Goal: Check status: Check status

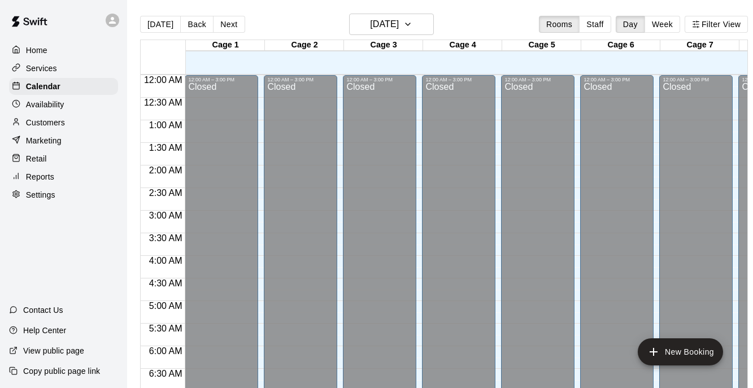
scroll to position [395, 0]
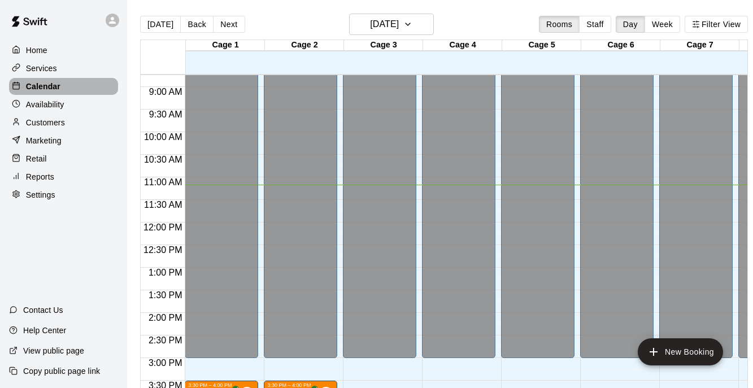
click at [55, 87] on p "Calendar" at bounding box center [43, 86] width 34 height 11
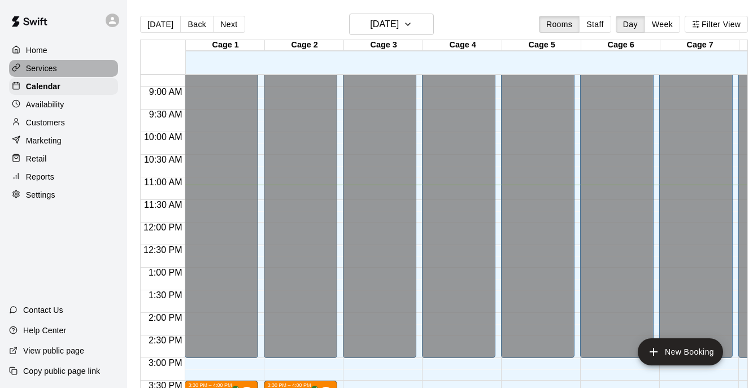
click at [54, 71] on p "Services" at bounding box center [41, 68] width 31 height 11
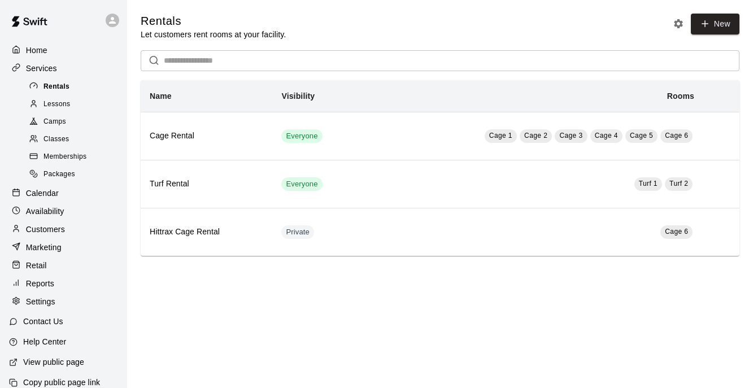
click at [55, 79] on div "Rentals" at bounding box center [74, 87] width 95 height 16
click at [56, 110] on span "Lessons" at bounding box center [56, 104] width 27 height 11
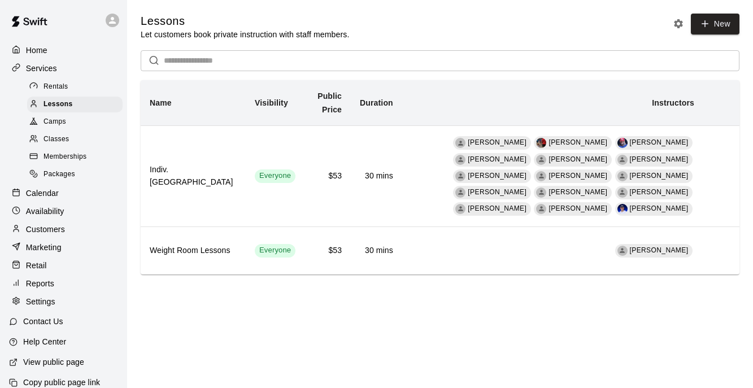
click at [51, 190] on p "Calendar" at bounding box center [42, 192] width 33 height 11
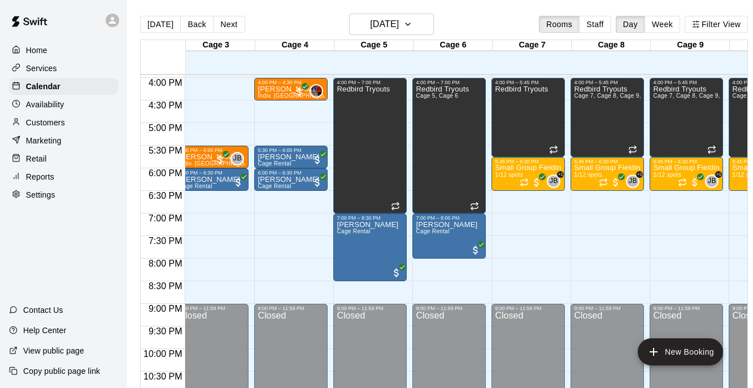
scroll to position [0, 173]
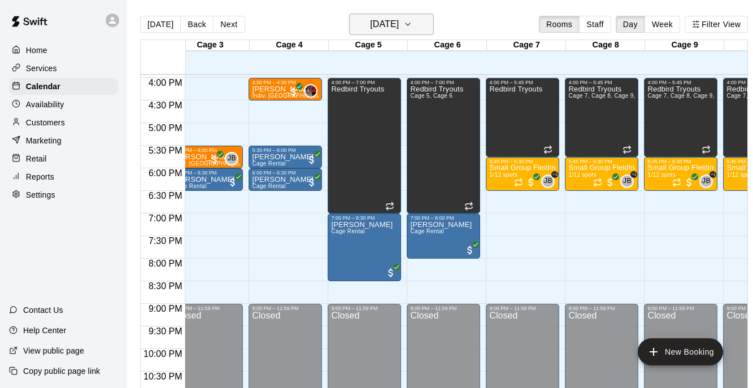
click at [420, 15] on button "[DATE]" at bounding box center [391, 24] width 85 height 21
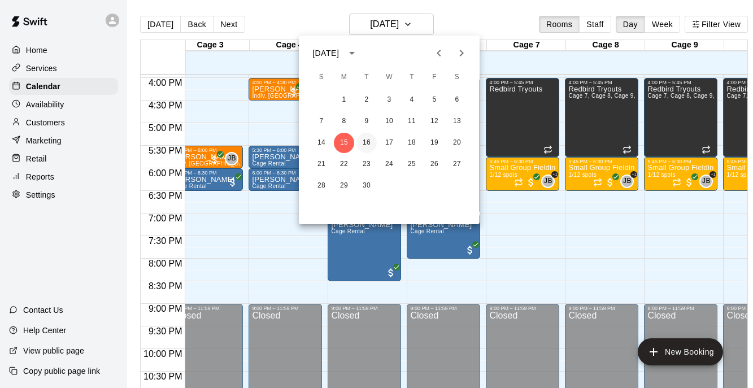
click at [369, 142] on button "16" at bounding box center [366, 143] width 20 height 20
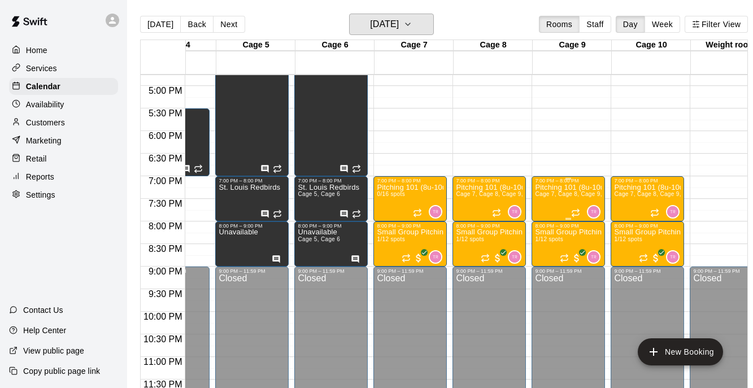
scroll to position [0, 288]
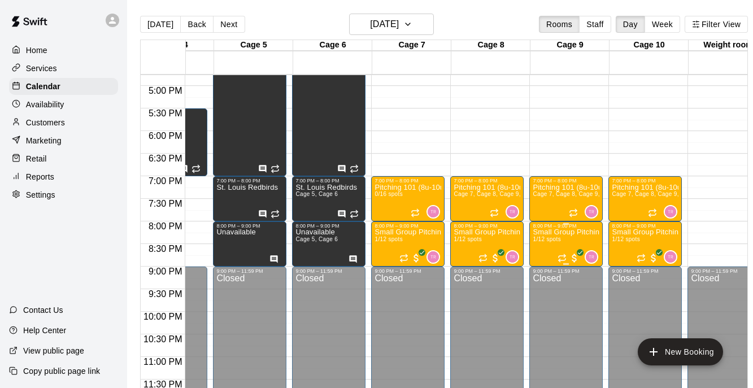
click at [560, 238] on span "1/12 spots" at bounding box center [546, 239] width 28 height 6
click at [544, 250] on icon "edit" at bounding box center [544, 248] width 10 height 10
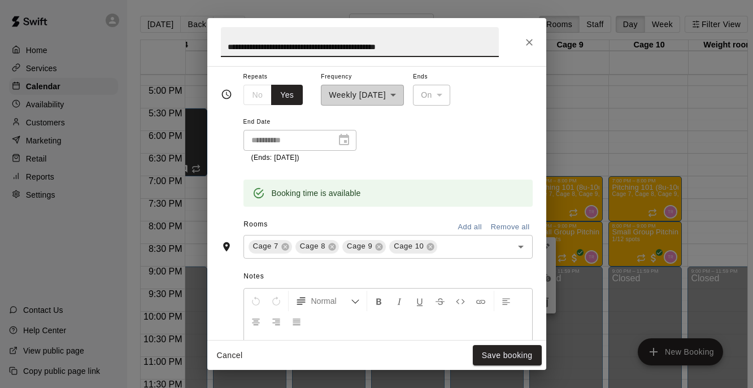
scroll to position [185, 0]
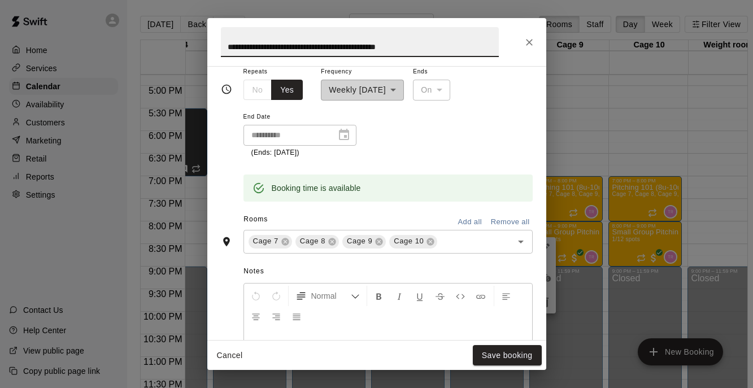
click at [523, 37] on icon "Close" at bounding box center [528, 42] width 11 height 11
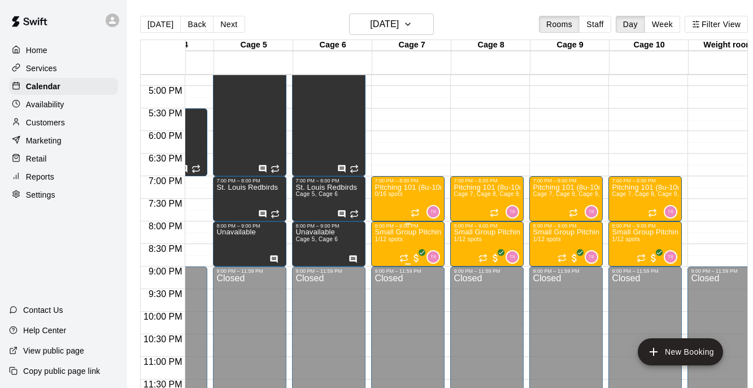
click at [409, 232] on p "Small Group Pitching (11u-14u) | [DATE] (Session 1)" at bounding box center [407, 232] width 67 height 0
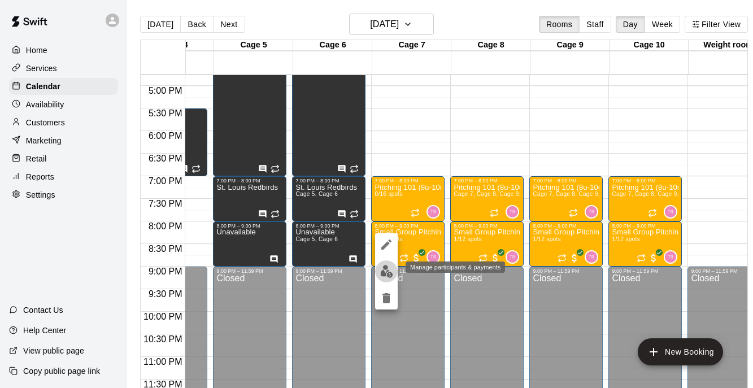
click at [387, 270] on img "edit" at bounding box center [386, 271] width 13 height 13
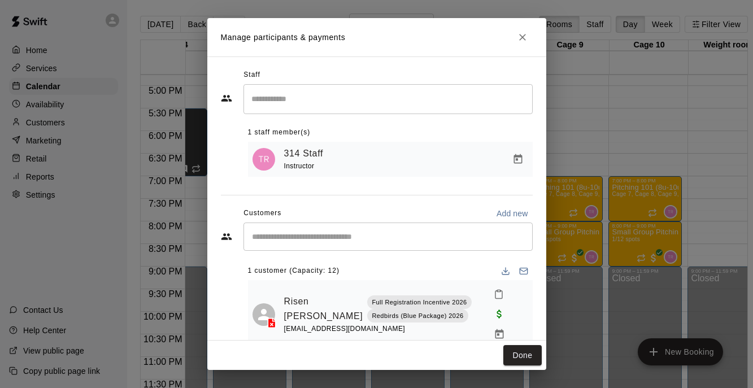
scroll to position [10, 0]
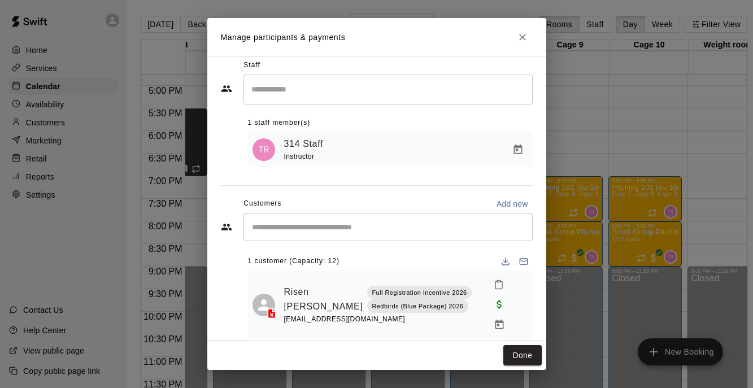
drag, startPoint x: 373, startPoint y: 312, endPoint x: 387, endPoint y: 314, distance: 13.7
click at [387, 314] on div "[EMAIL_ADDRESS][DOMAIN_NAME]" at bounding box center [386, 319] width 205 height 12
click at [523, 259] on rect "Email participants" at bounding box center [522, 262] width 7 height 6
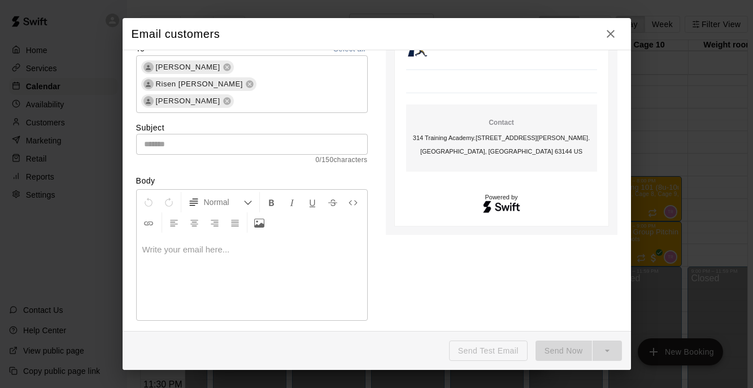
scroll to position [59, 0]
click at [277, 132] on input "text" at bounding box center [251, 142] width 231 height 21
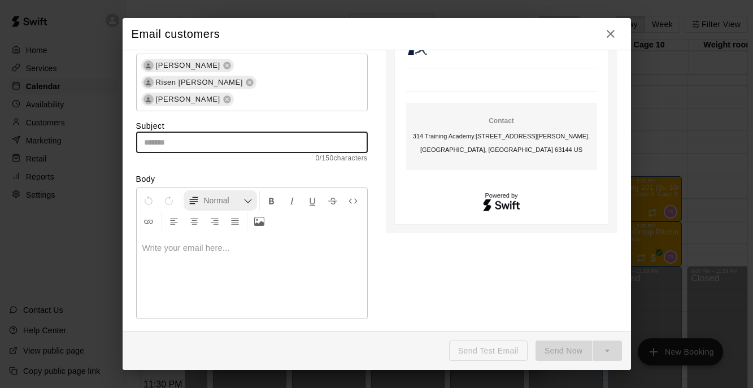
scroll to position [0, 0]
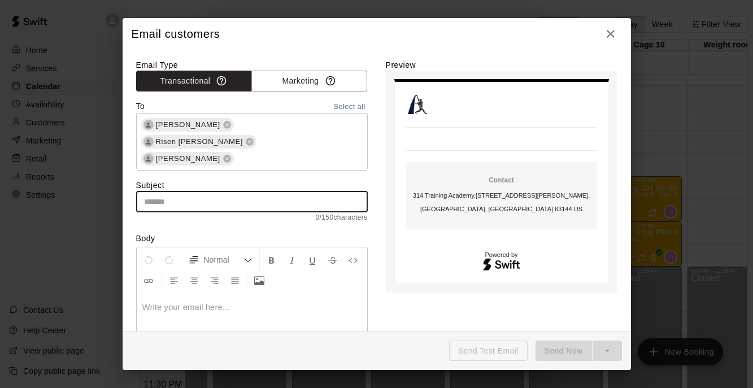
click at [610, 34] on icon "button" at bounding box center [610, 34] width 8 height 8
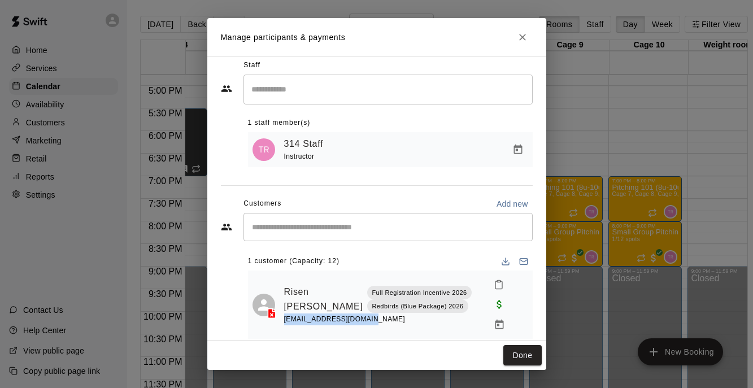
drag, startPoint x: 375, startPoint y: 311, endPoint x: 283, endPoint y: 313, distance: 92.1
click at [284, 313] on div "[EMAIL_ADDRESS][DOMAIN_NAME]" at bounding box center [386, 319] width 205 height 12
copy span "[EMAIL_ADDRESS][DOMAIN_NAME]"
click at [525, 36] on icon "Close" at bounding box center [522, 37] width 11 height 11
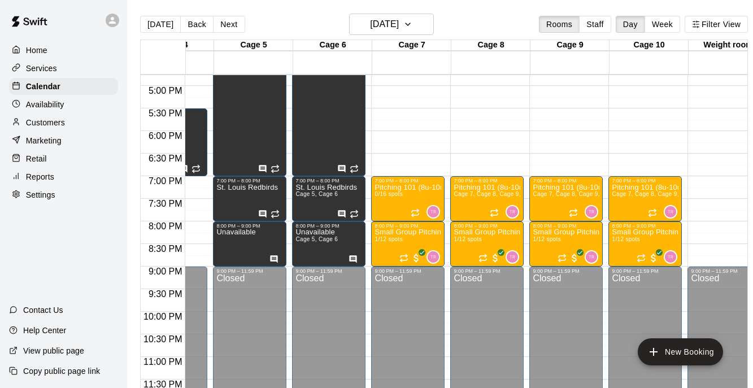
scroll to position [18, 0]
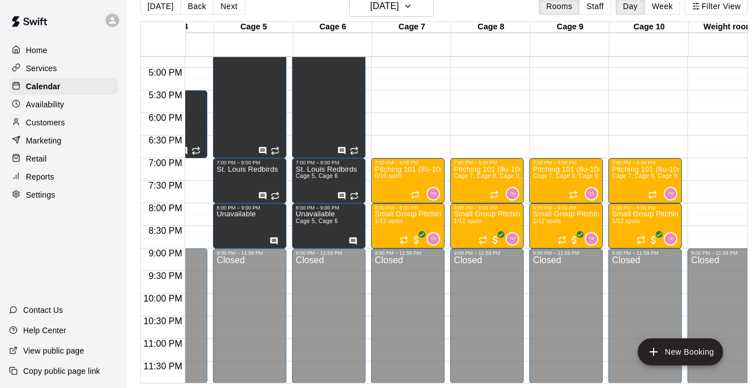
click at [53, 71] on p "Services" at bounding box center [41, 68] width 31 height 11
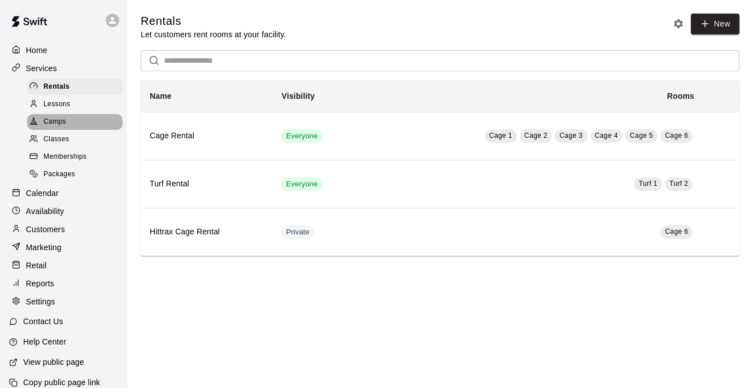
click at [53, 120] on span "Camps" at bounding box center [54, 121] width 23 height 11
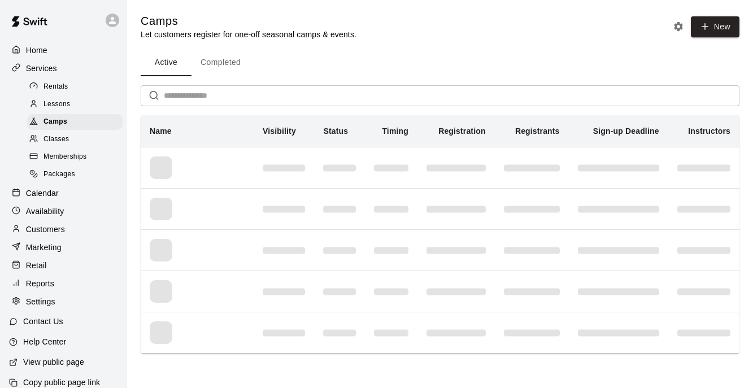
click at [60, 142] on span "Classes" at bounding box center [55, 139] width 25 height 11
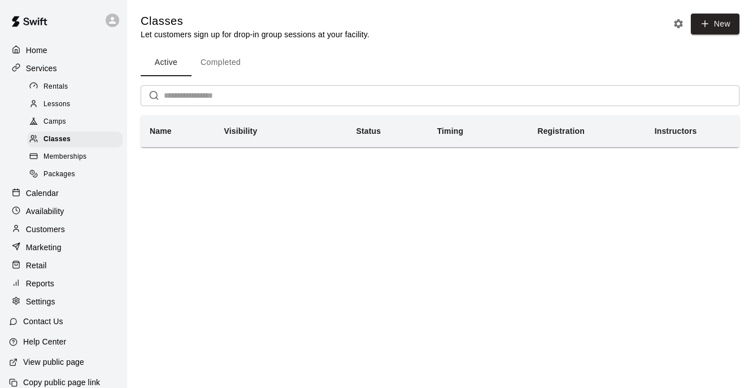
click at [61, 123] on span "Camps" at bounding box center [54, 121] width 23 height 11
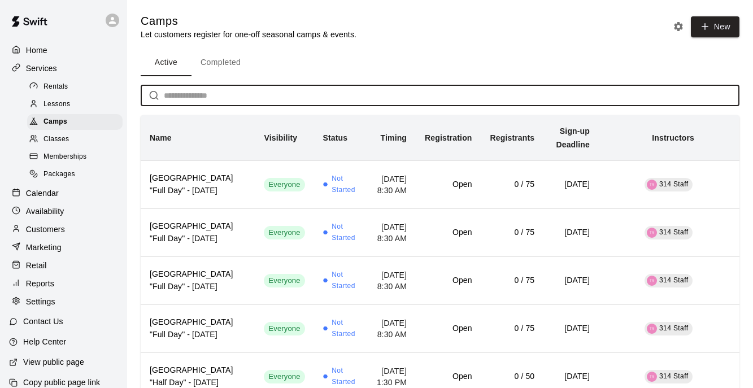
click at [300, 101] on input "text" at bounding box center [451, 95] width 575 height 21
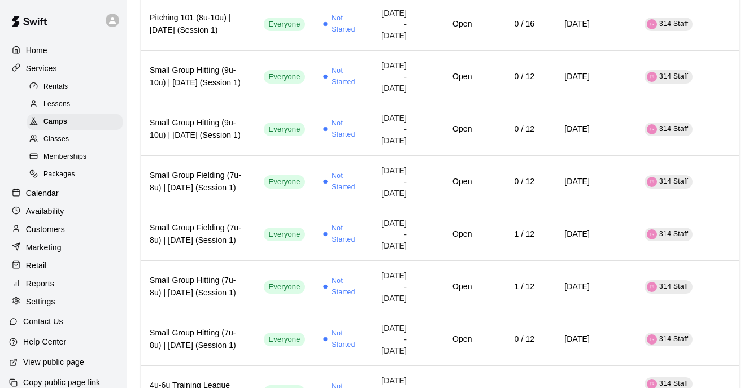
scroll to position [2603, 0]
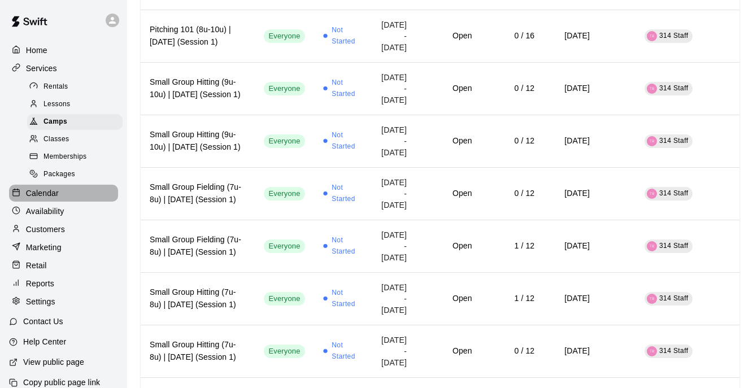
click at [40, 194] on p "Calendar" at bounding box center [42, 192] width 33 height 11
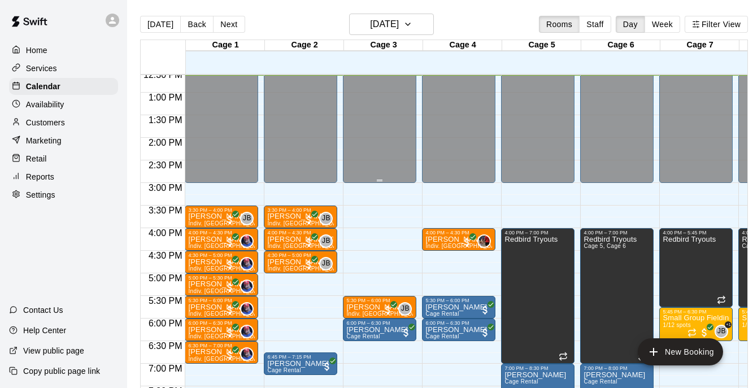
scroll to position [759, 0]
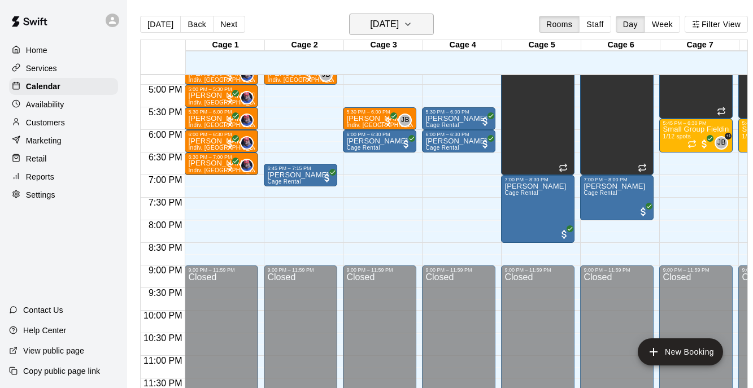
click at [399, 18] on h6 "[DATE]" at bounding box center [384, 24] width 29 height 16
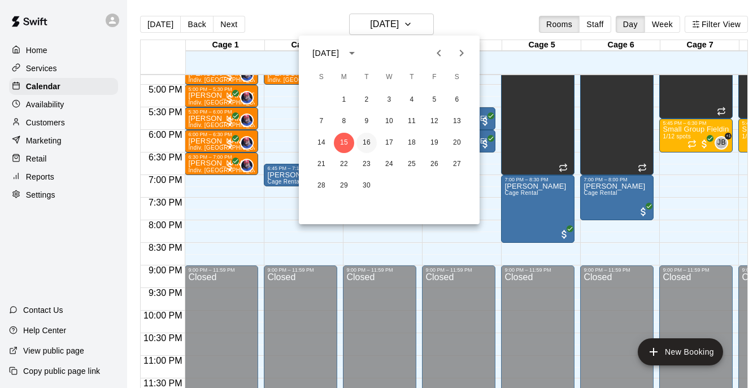
click at [367, 141] on button "16" at bounding box center [366, 143] width 20 height 20
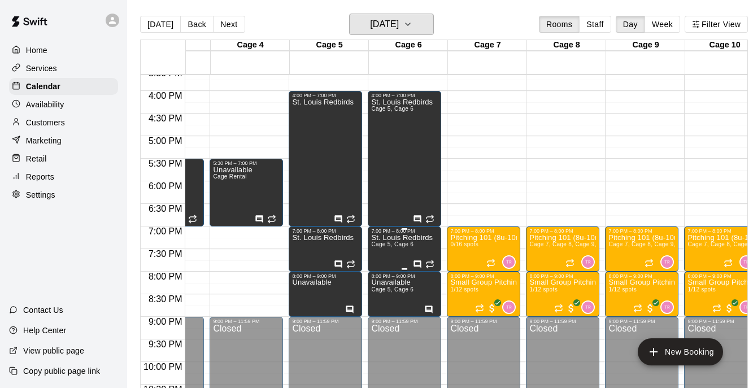
scroll to position [0, 0]
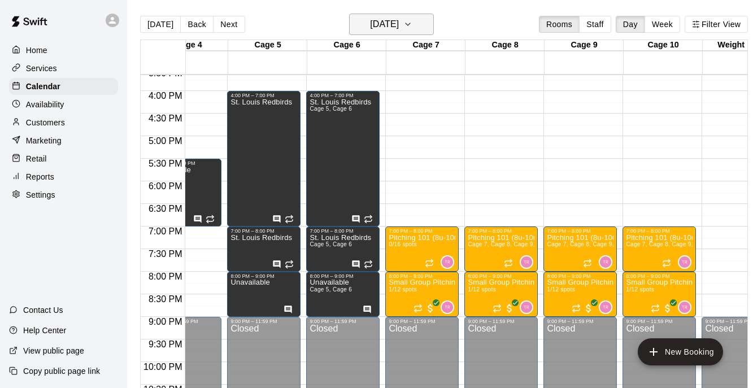
click at [399, 22] on h6 "[DATE]" at bounding box center [384, 24] width 29 height 16
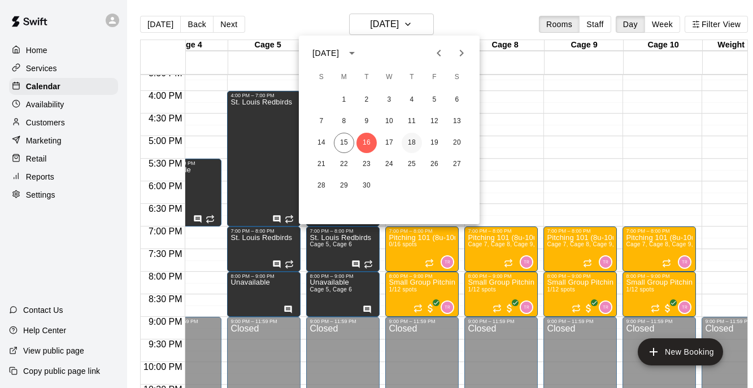
click at [416, 141] on button "18" at bounding box center [411, 143] width 20 height 20
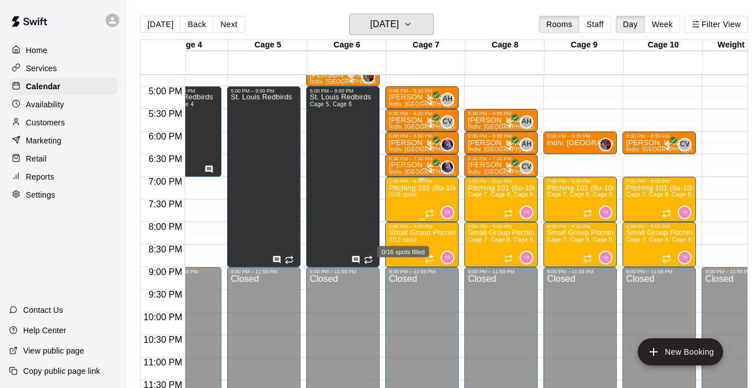
scroll to position [757, 274]
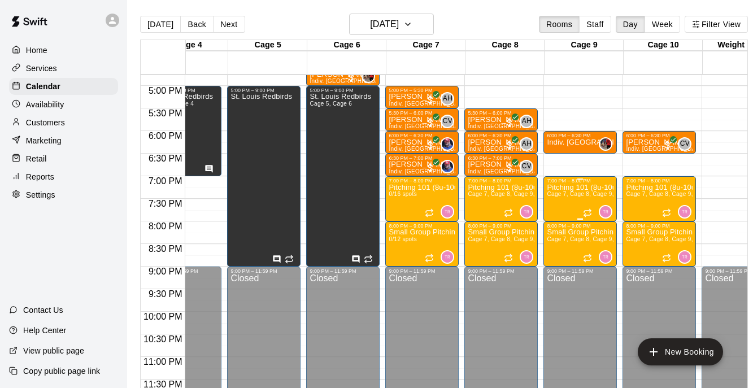
click at [570, 190] on div "Pitching 101 (8u-10u) | [DATE] (Session 1) Cage 7, Cage 8, Cage 9, Cage 10 0/16…" at bounding box center [580, 378] width 67 height 388
click at [560, 222] on img "edit" at bounding box center [558, 222] width 13 height 13
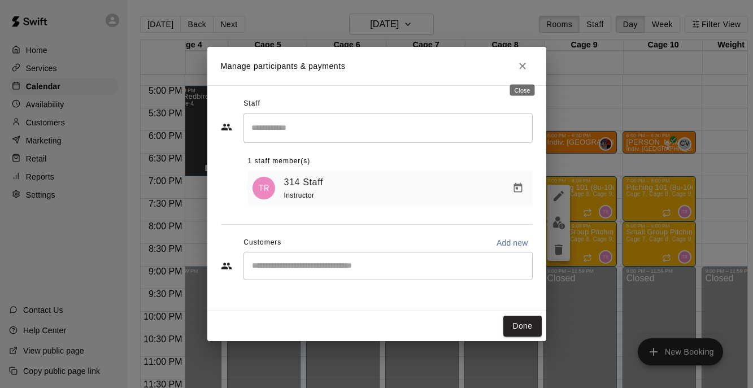
click at [522, 64] on icon "Close" at bounding box center [522, 65] width 11 height 11
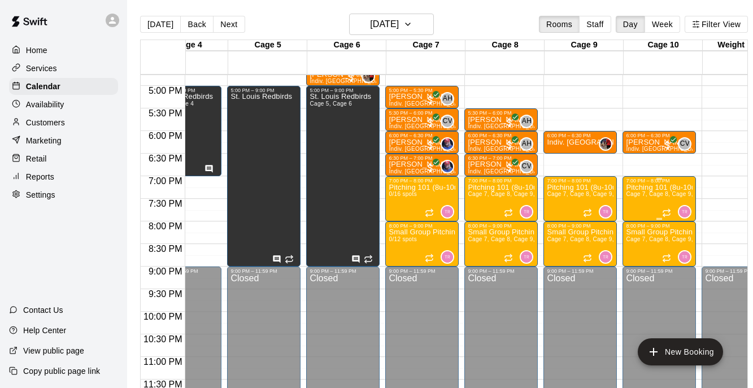
click at [642, 196] on span "Cage 7, Cage 8, Cage 9, Cage 10" at bounding box center [671, 194] width 91 height 6
click at [424, 202] on div at bounding box center [376, 194] width 753 height 388
click at [417, 187] on p "Pitching 101 (8u-10u) | [DATE] (Session 1)" at bounding box center [421, 187] width 67 height 0
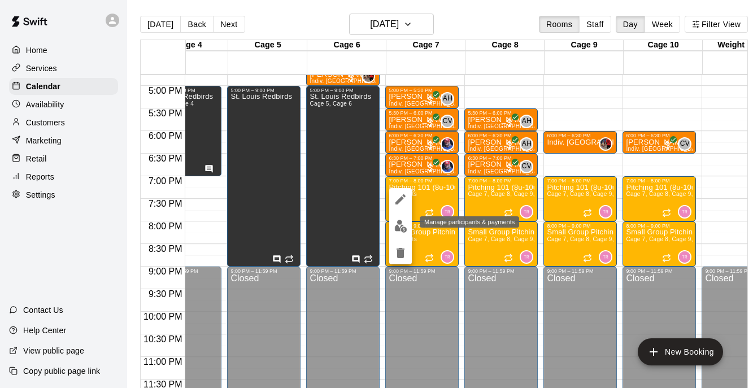
click at [401, 222] on img "edit" at bounding box center [400, 226] width 13 height 13
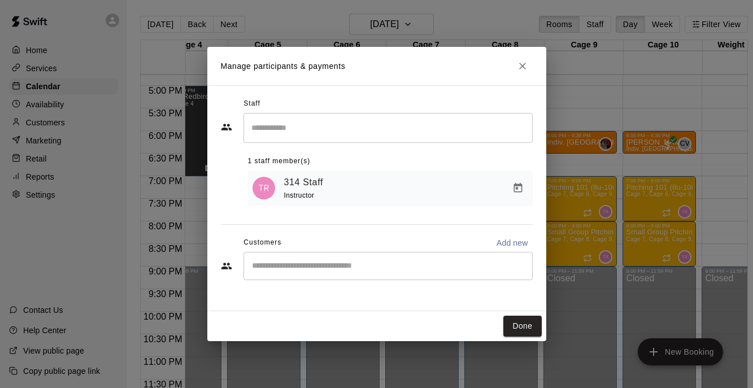
click at [517, 68] on icon "Close" at bounding box center [522, 65] width 11 height 11
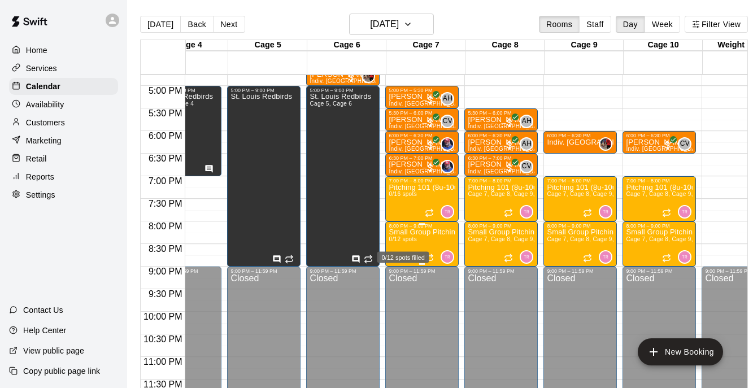
click at [404, 242] on span "0/12 spots" at bounding box center [402, 239] width 28 height 6
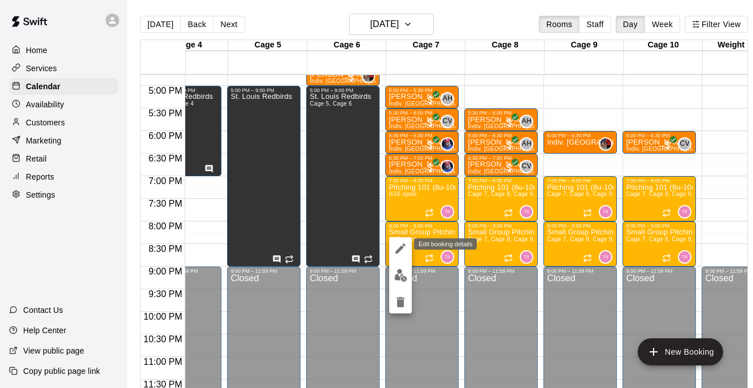
click at [401, 249] on icon "edit" at bounding box center [400, 248] width 10 height 10
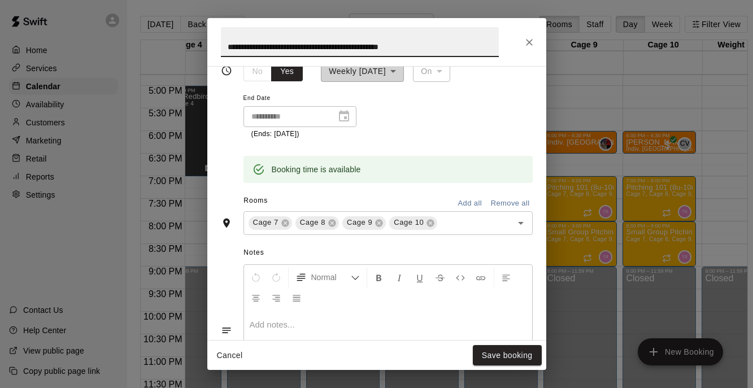
scroll to position [387, 0]
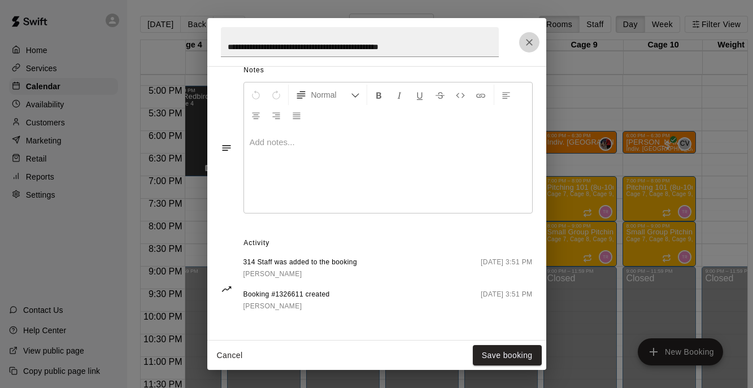
click at [527, 46] on icon "Close" at bounding box center [528, 42] width 11 height 11
